Goal: Use online tool/utility

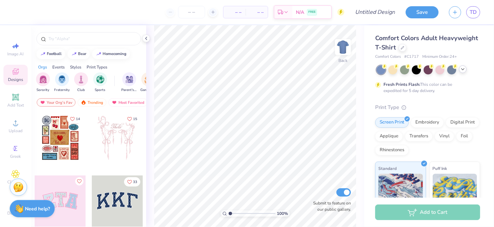
click at [463, 71] on icon at bounding box center [463, 69] width 6 height 6
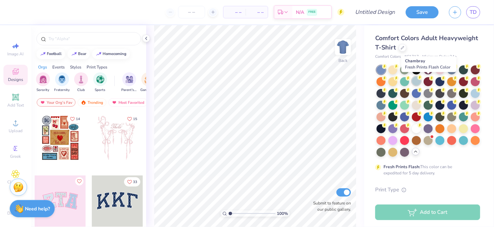
click at [420, 80] on div at bounding box center [415, 80] width 9 height 9
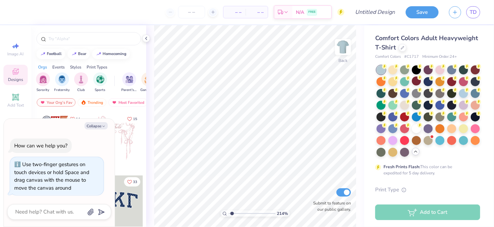
type input "2.14"
type textarea "x"
type input "1"
click at [228, 211] on input "range" at bounding box center [251, 213] width 47 height 6
click at [444, 93] on div at bounding box center [439, 92] width 9 height 9
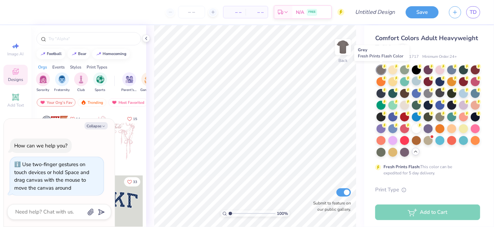
click at [381, 70] on div at bounding box center [380, 69] width 9 height 9
click at [379, 71] on div at bounding box center [380, 69] width 9 height 9
click at [381, 70] on div at bounding box center [380, 69] width 9 height 9
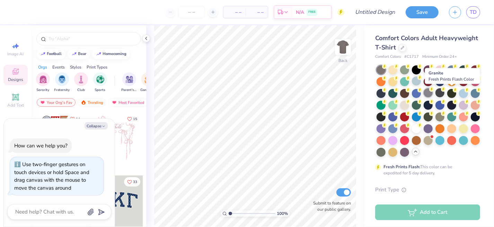
click at [432, 92] on div at bounding box center [427, 92] width 9 height 9
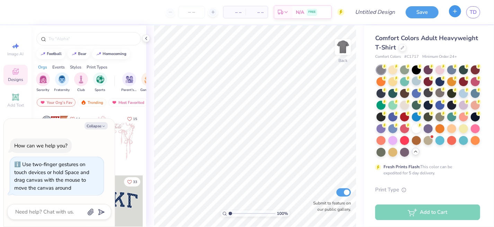
click at [456, 11] on icon "button" at bounding box center [455, 11] width 6 height 6
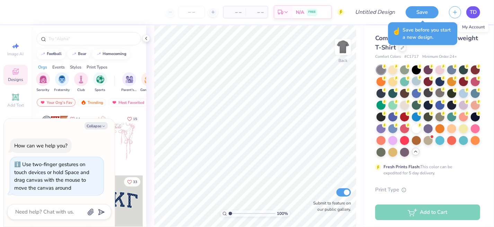
click at [471, 13] on span "TD" at bounding box center [472, 12] width 7 height 8
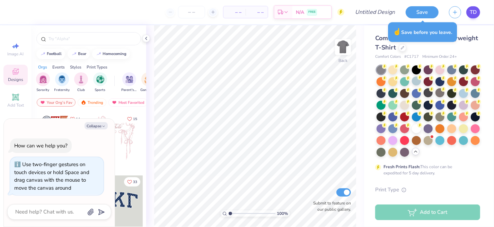
type textarea "x"
